Goal: Task Accomplishment & Management: Manage account settings

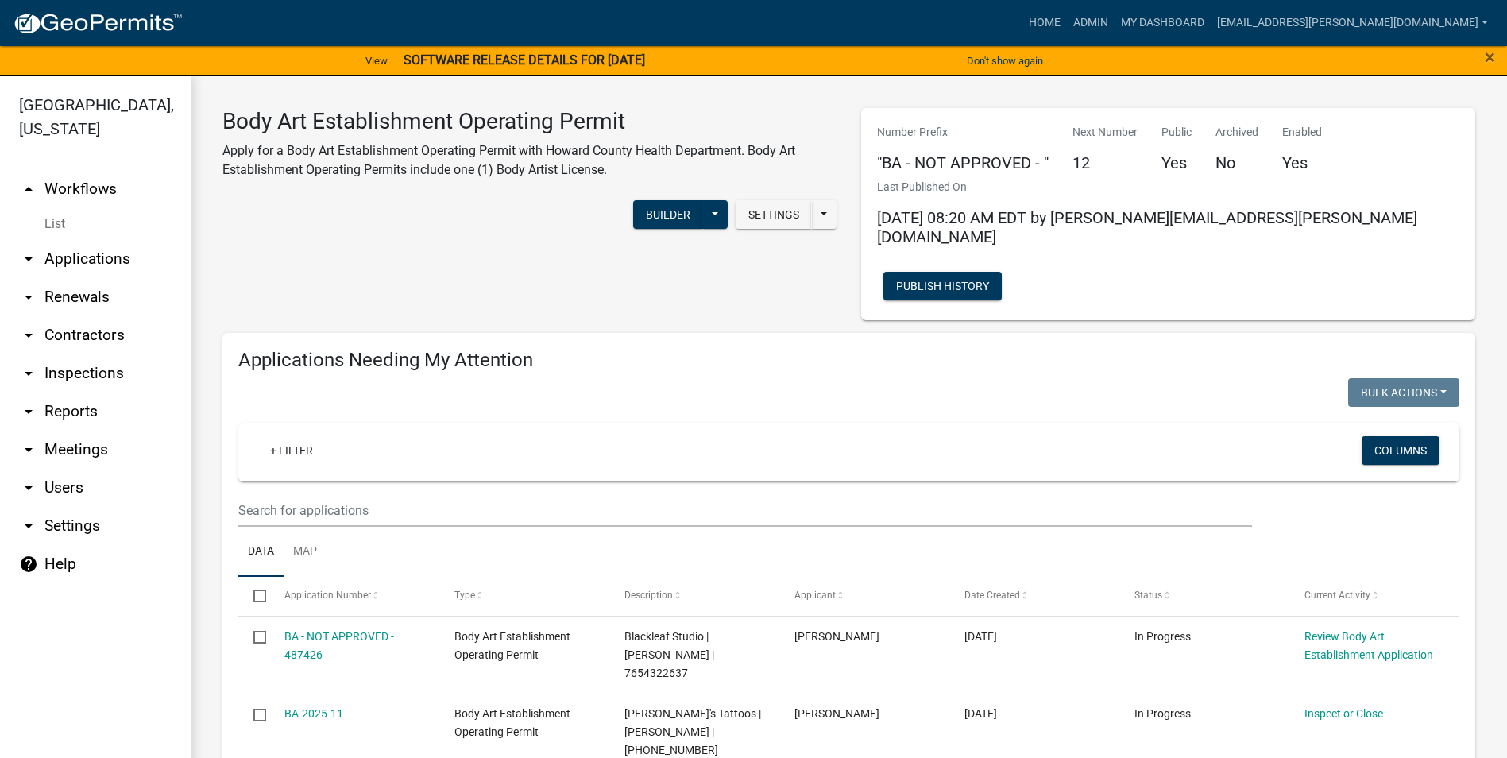
select select "3: 100"
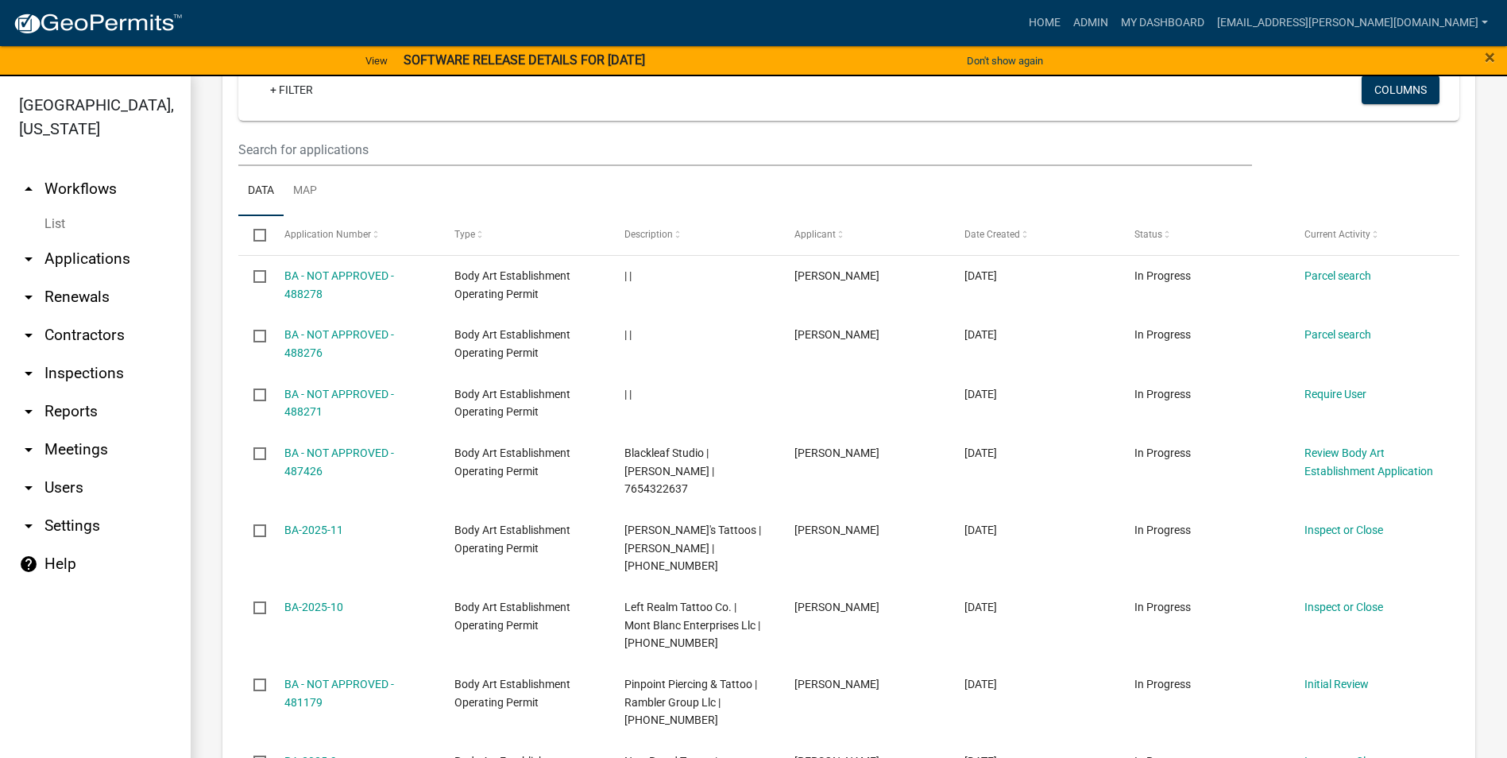
click at [33, 327] on icon "arrow_drop_down" at bounding box center [28, 335] width 19 height 19
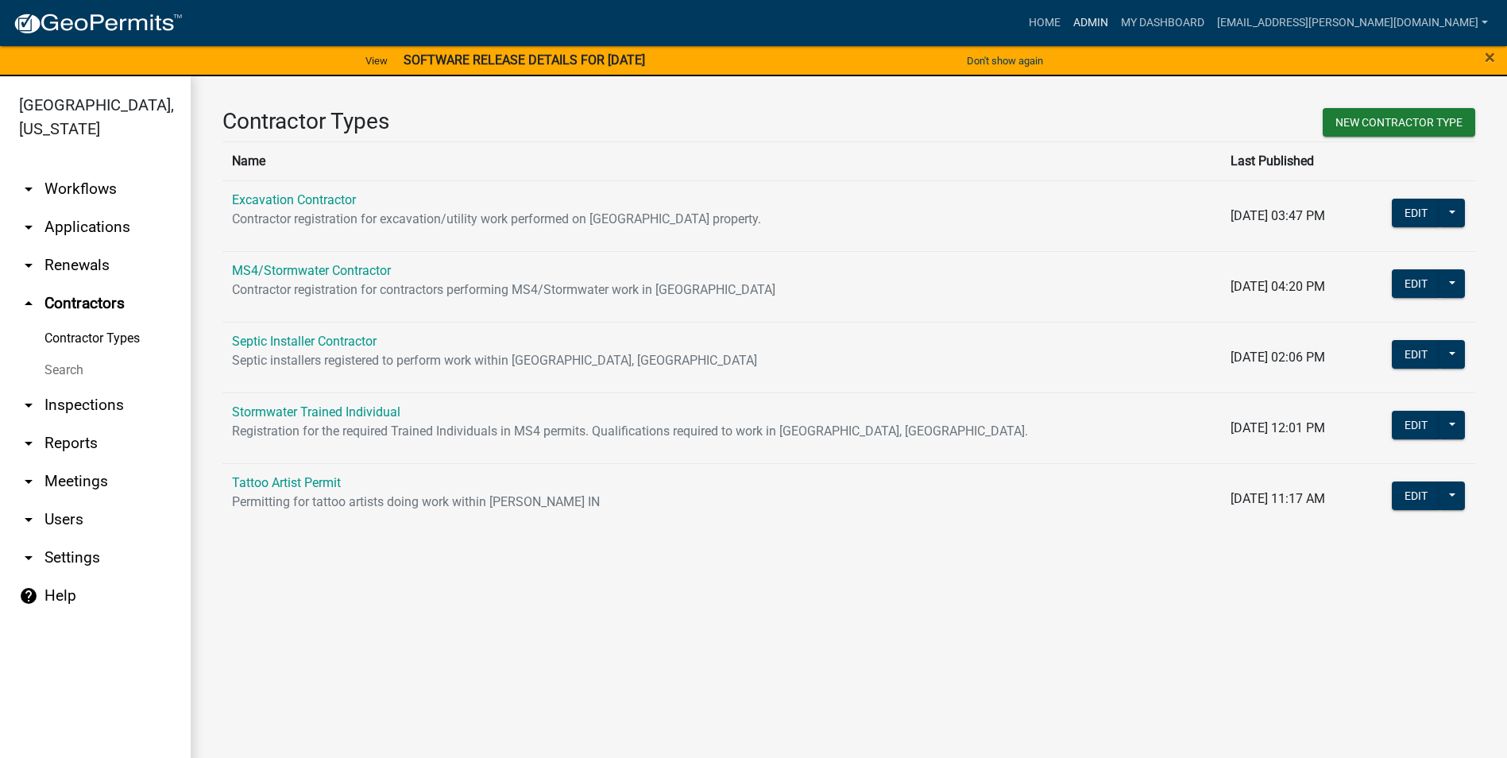
click at [1115, 19] on link "Admin" at bounding box center [1091, 23] width 48 height 30
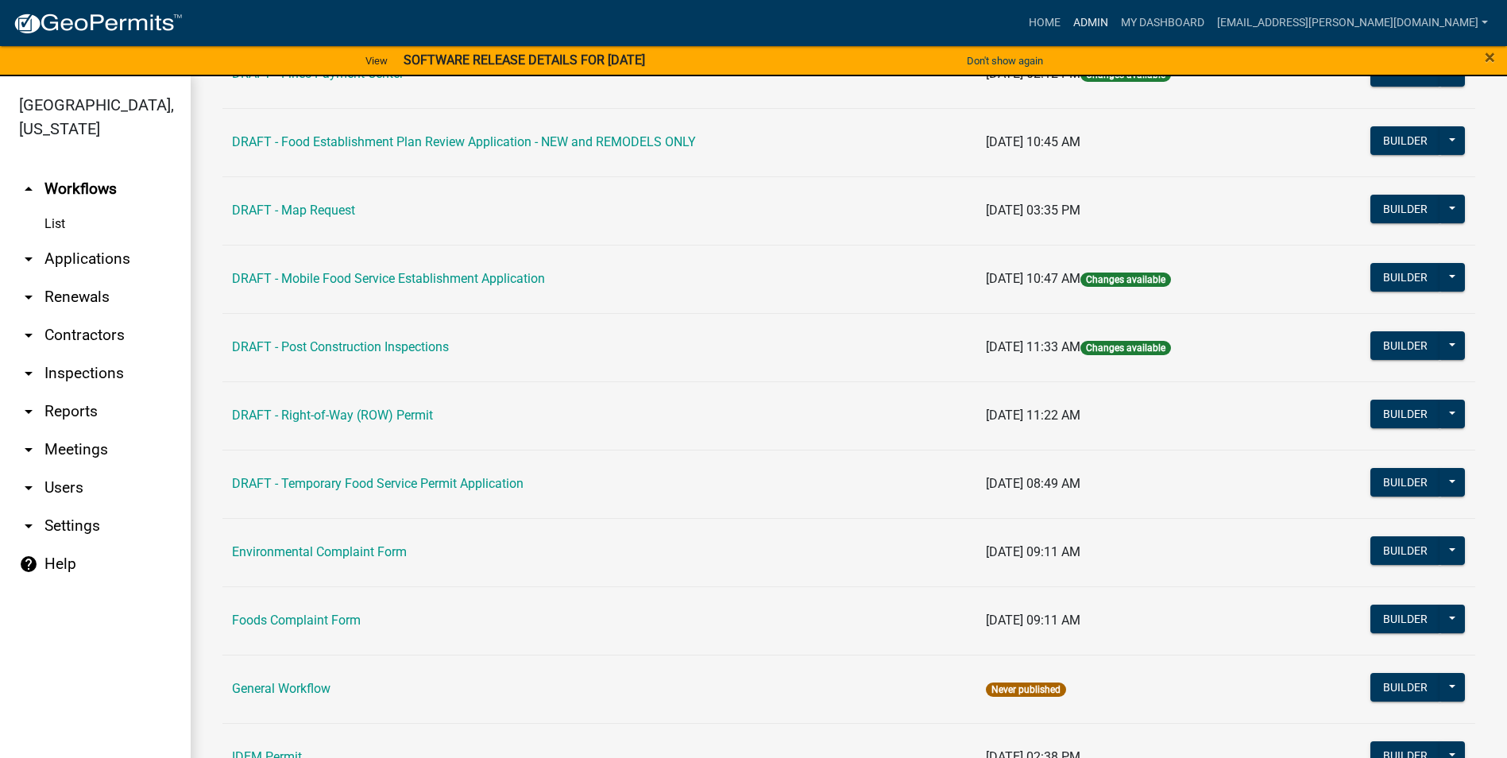
scroll to position [636, 0]
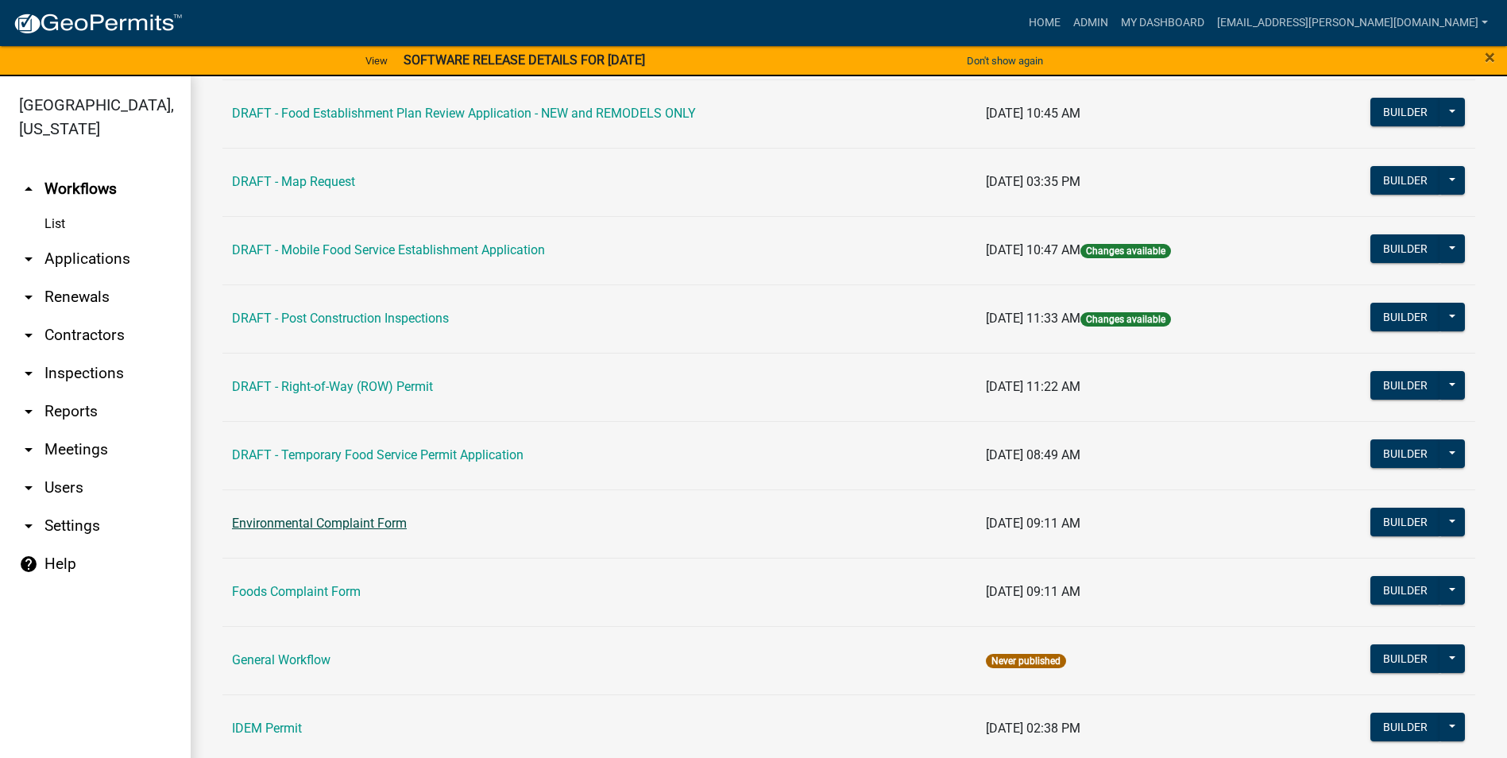
click at [392, 521] on link "Environmental Complaint Form" at bounding box center [319, 523] width 175 height 15
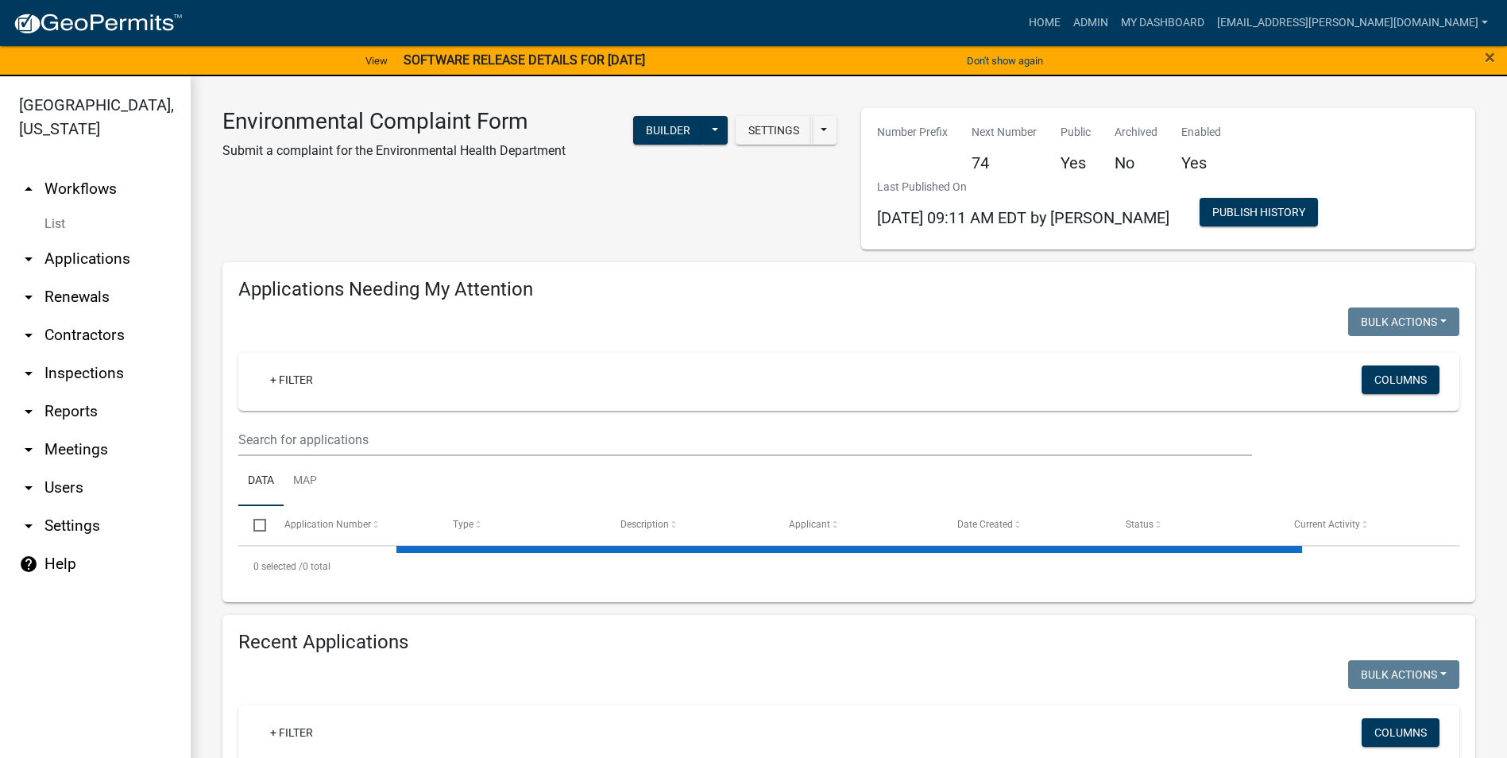
select select "3: 100"
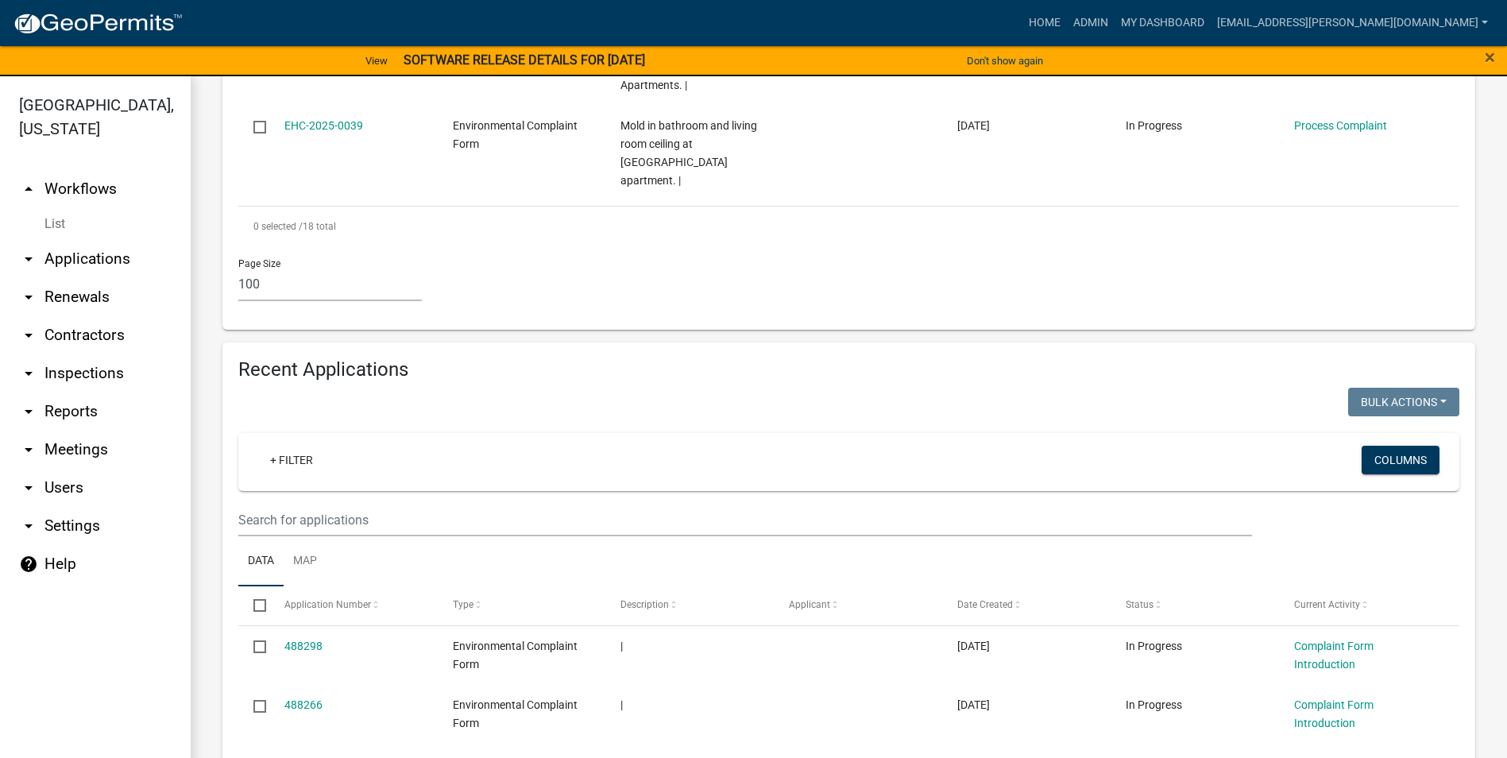
scroll to position [2384, 0]
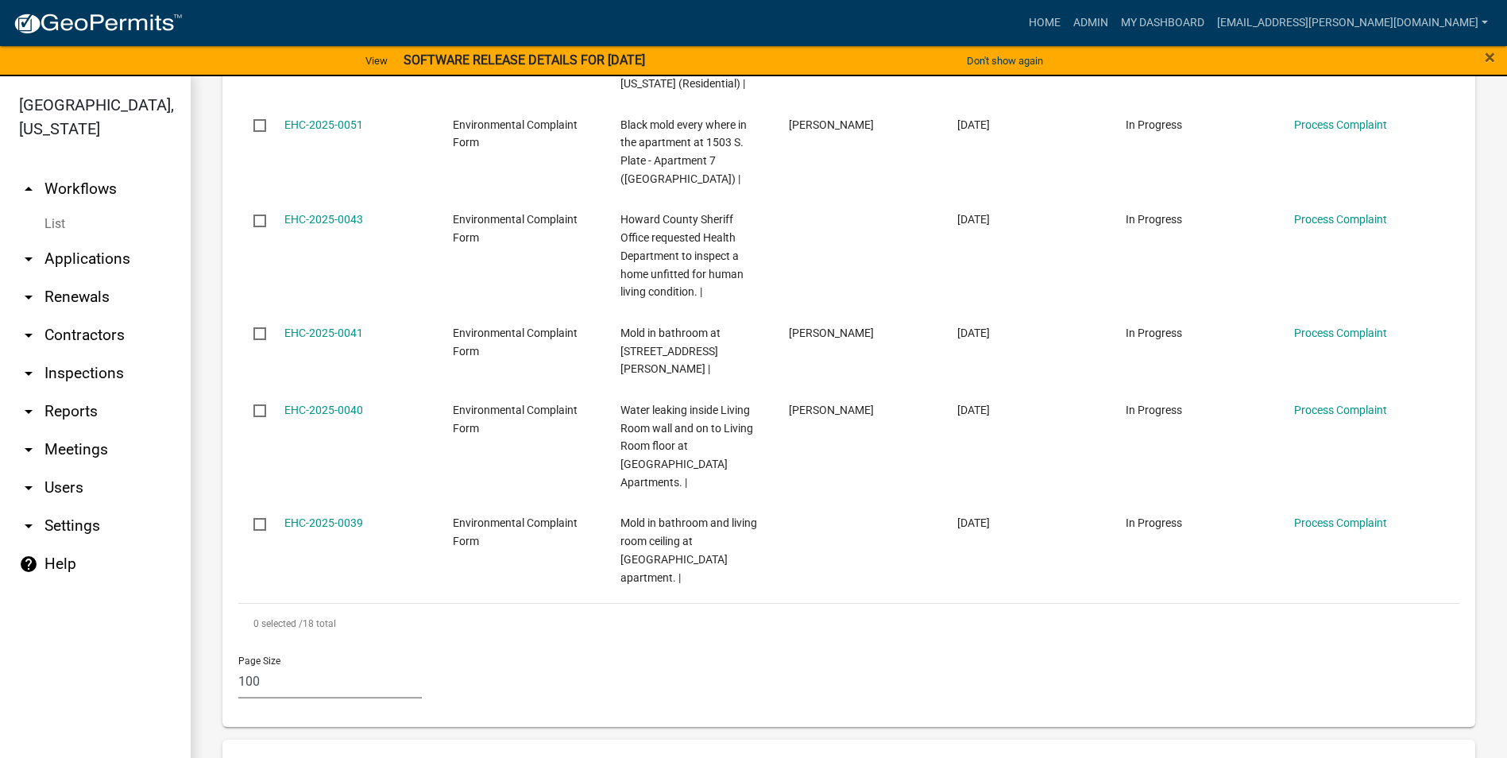
click at [284, 666] on select "10 25 50 100" at bounding box center [330, 682] width 184 height 33
click at [238, 666] on select "10 25 50 100" at bounding box center [330, 682] width 184 height 33
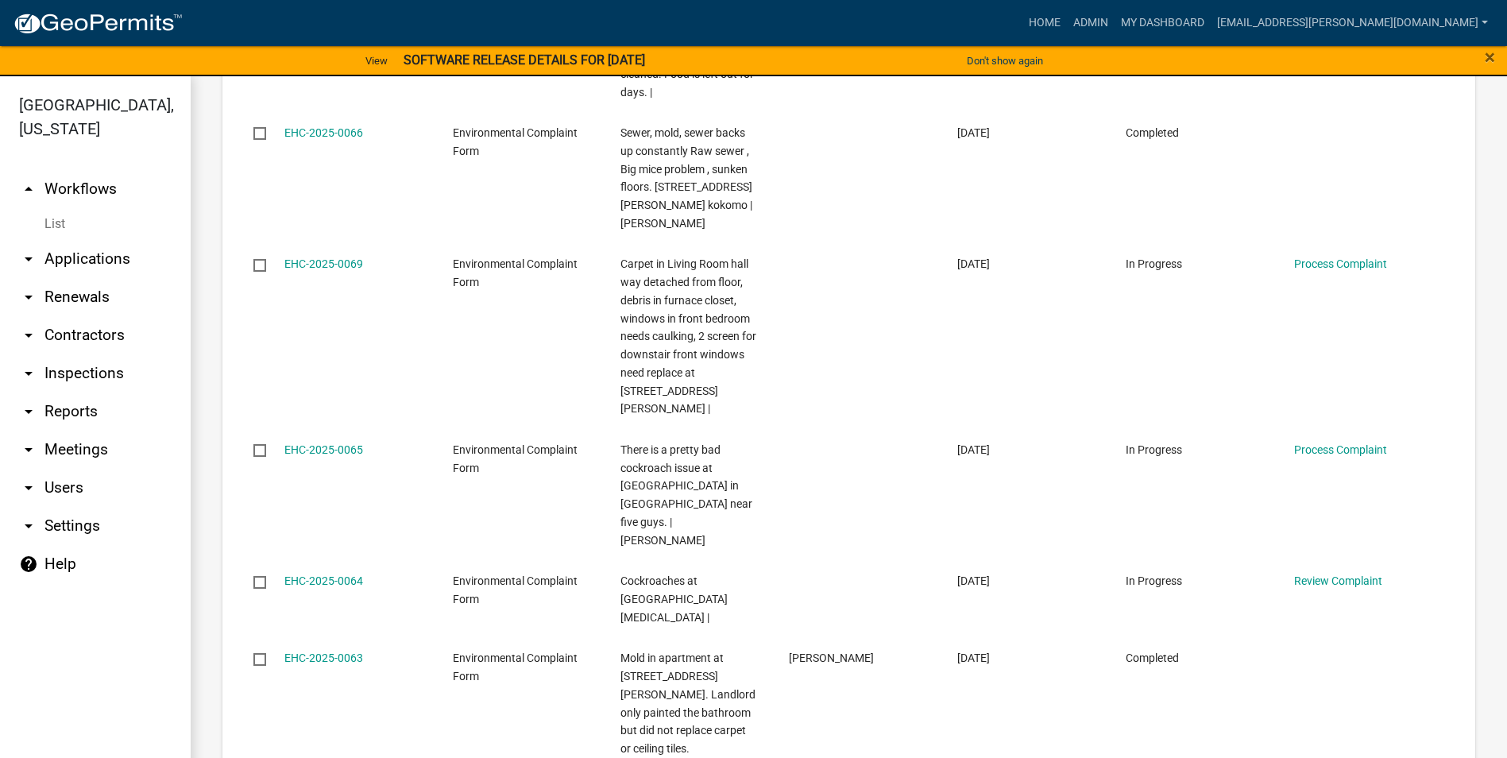
scroll to position [4530, 0]
